Goal: Information Seeking & Learning: Understand process/instructions

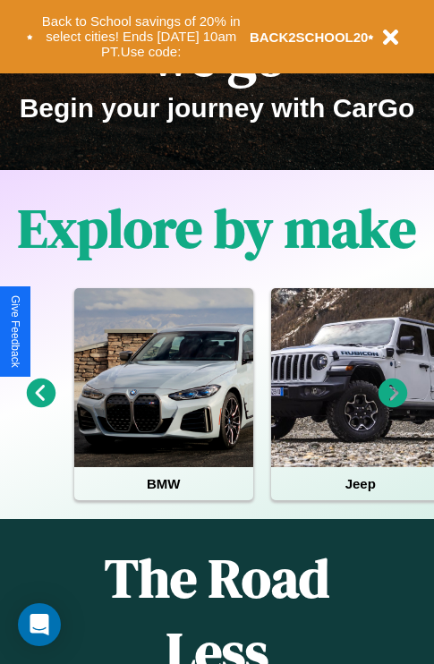
scroll to position [275, 0]
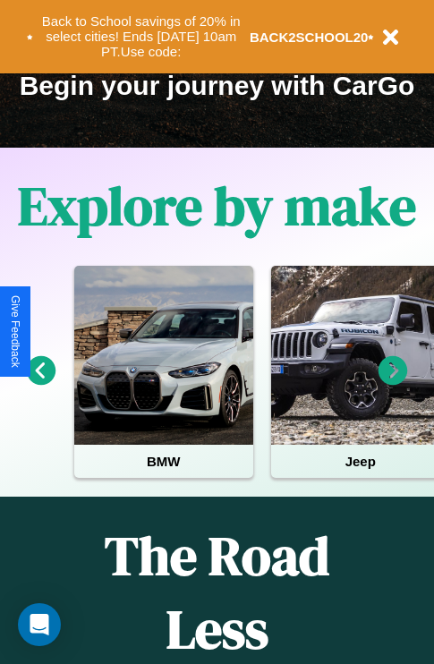
click at [40, 383] on icon at bounding box center [42, 371] width 30 height 30
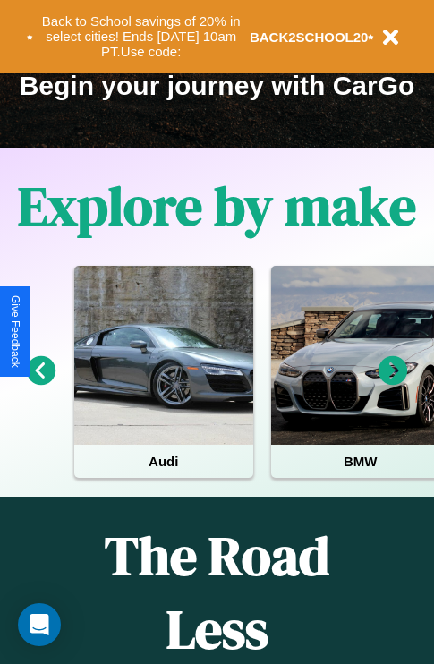
click at [40, 383] on icon at bounding box center [42, 371] width 30 height 30
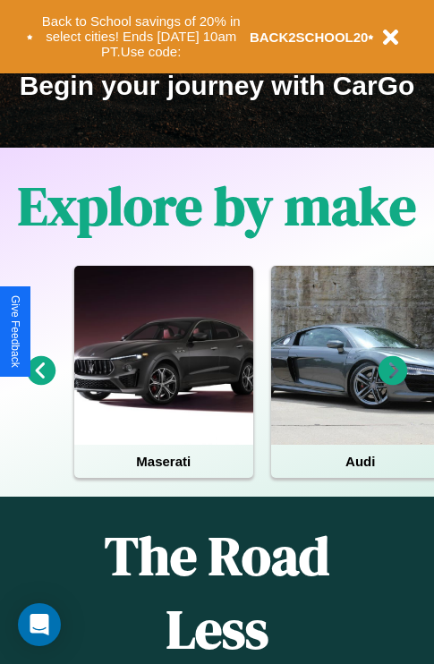
click at [393, 383] on icon at bounding box center [393, 371] width 30 height 30
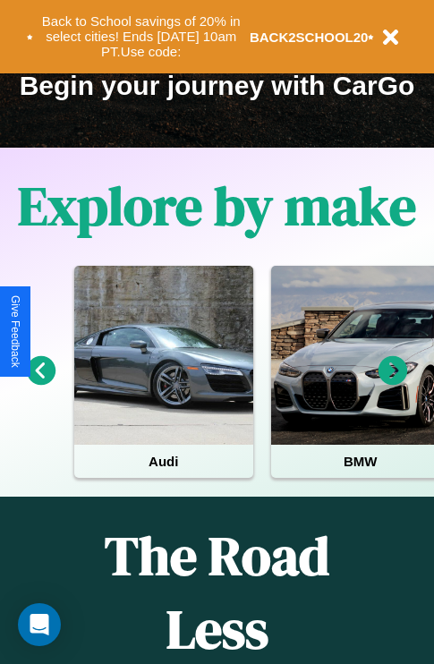
click at [393, 383] on icon at bounding box center [393, 371] width 30 height 30
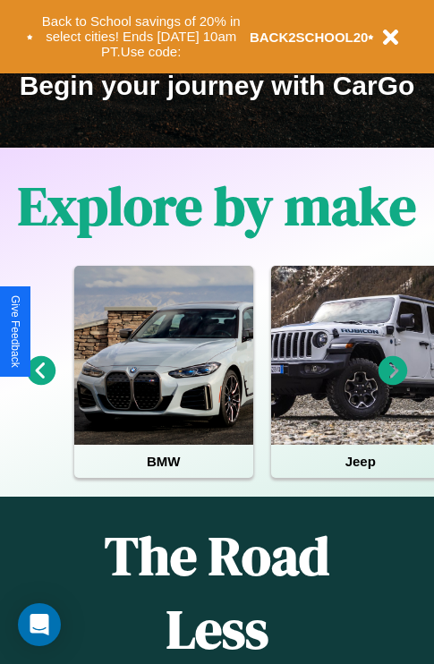
click at [40, 383] on icon at bounding box center [42, 371] width 30 height 30
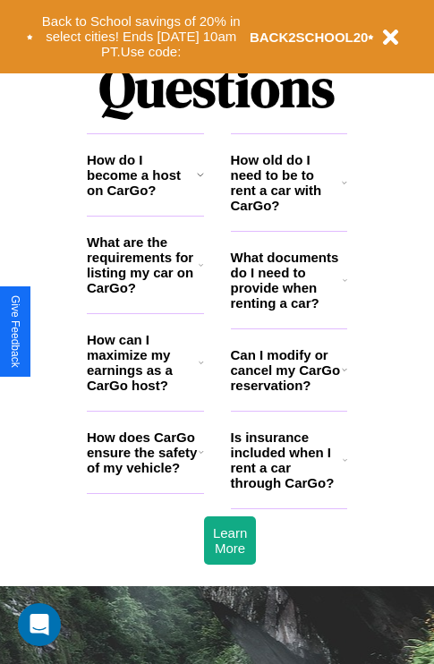
scroll to position [2167, 0]
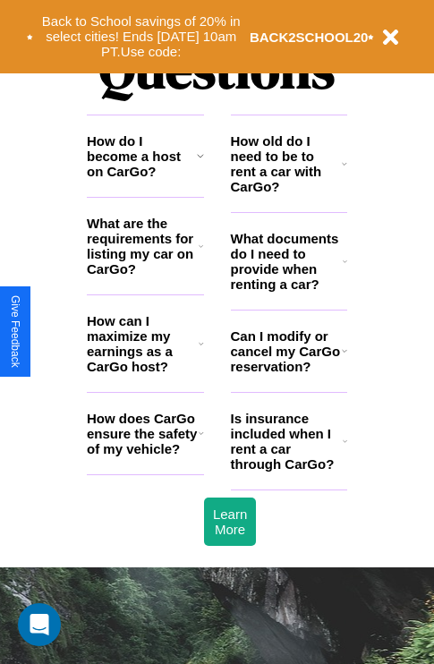
click at [344, 268] on icon at bounding box center [345, 261] width 4 height 14
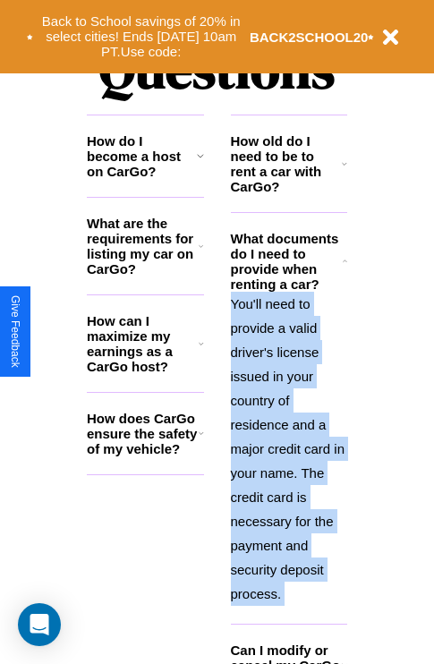
scroll to position [2295, 0]
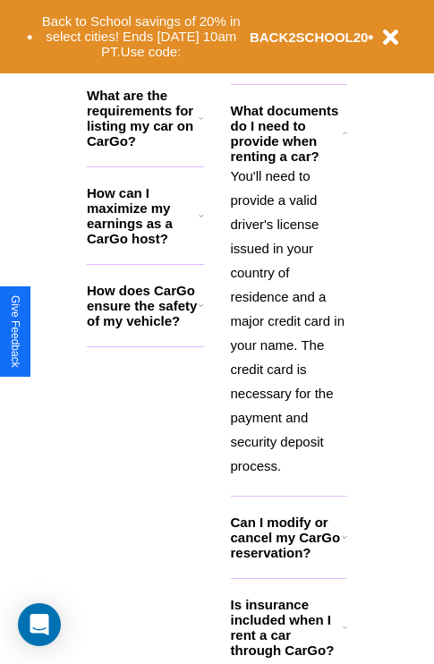
click at [344, 634] on icon at bounding box center [345, 627] width 4 height 14
click at [344, 627] on polyline at bounding box center [345, 626] width 4 height 2
click at [200, 125] on icon at bounding box center [201, 118] width 4 height 14
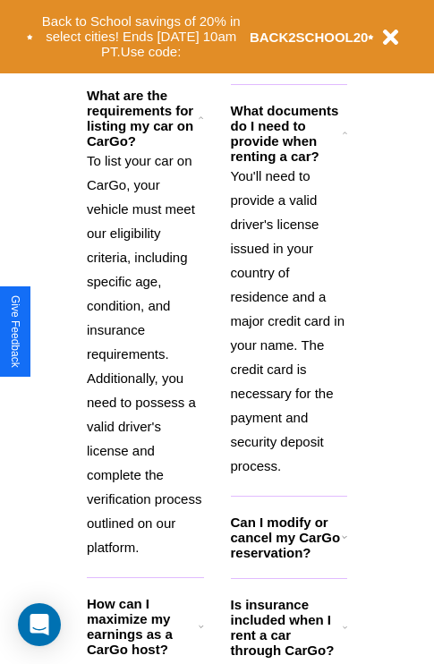
click at [343, 544] on icon at bounding box center [344, 536] width 5 height 14
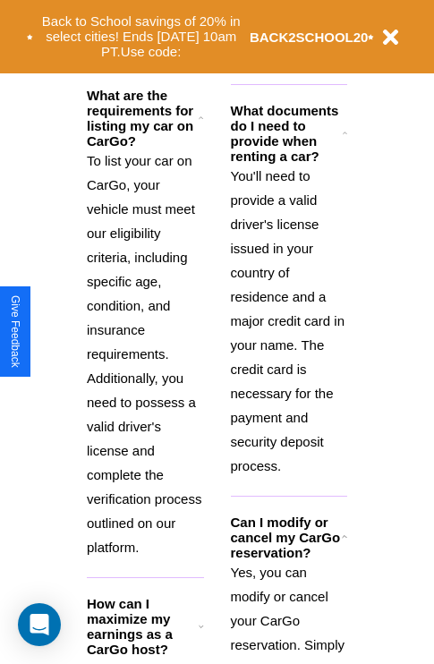
click at [200, 633] on icon at bounding box center [201, 626] width 5 height 14
